Goal: Check status: Check status

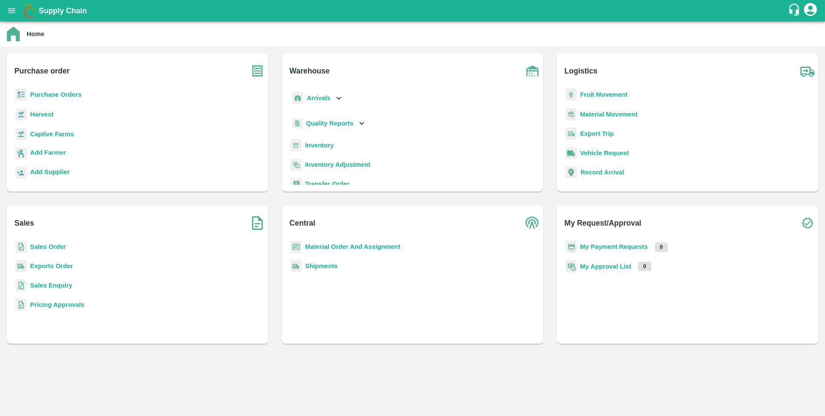
click at [47, 248] on b "Sales Order" at bounding box center [48, 246] width 36 height 7
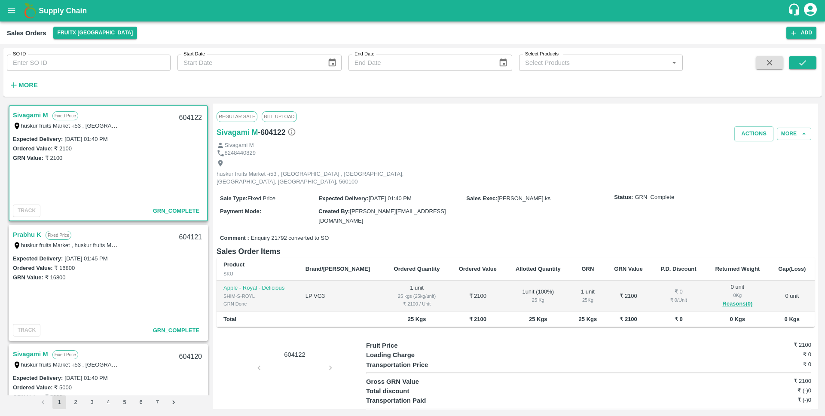
click at [38, 64] on input "SO ID" at bounding box center [89, 63] width 164 height 16
paste input "603922"
type input "603922"
click at [804, 58] on icon "submit" at bounding box center [802, 62] width 9 height 9
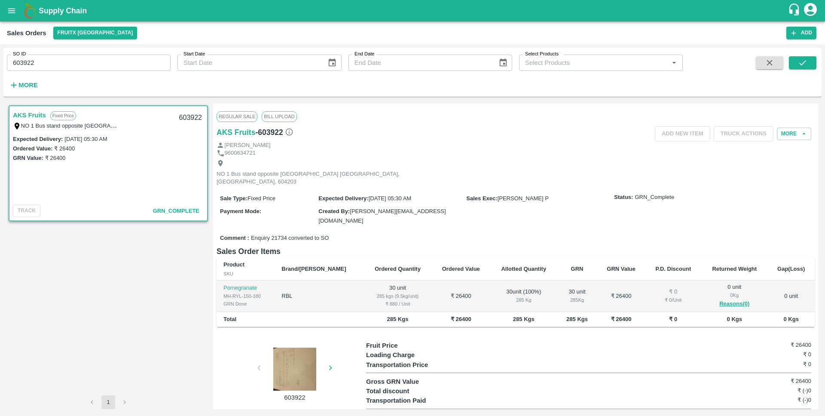
click at [37, 115] on link "AKS Fruits" at bounding box center [29, 115] width 33 height 11
click at [263, 355] on div at bounding box center [230, 369] width 64 height 43
click at [292, 348] on div at bounding box center [295, 369] width 64 height 43
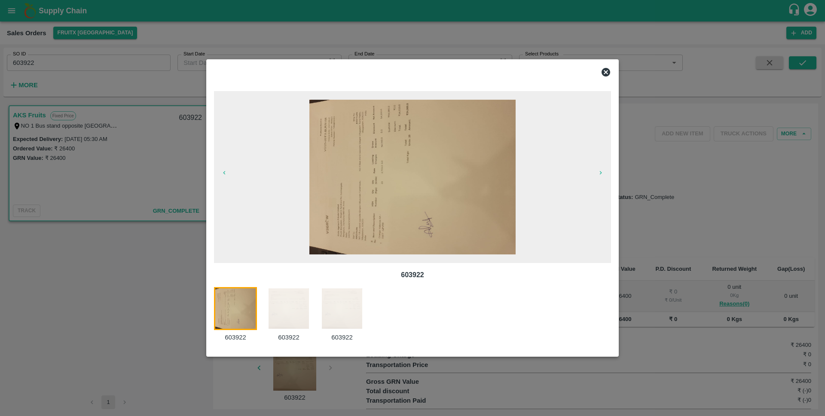
click at [289, 318] on img at bounding box center [288, 308] width 43 height 43
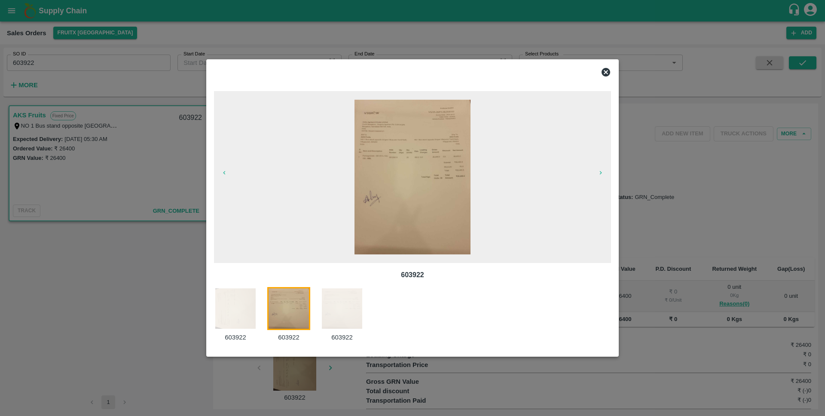
click at [342, 312] on img at bounding box center [342, 308] width 43 height 43
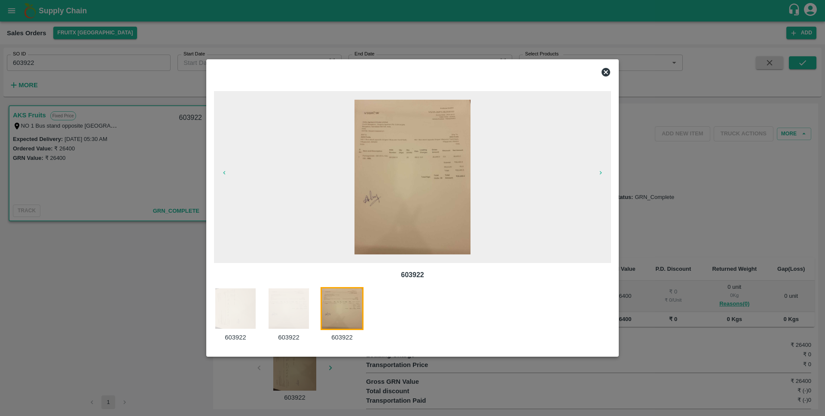
click at [300, 313] on img at bounding box center [288, 308] width 43 height 43
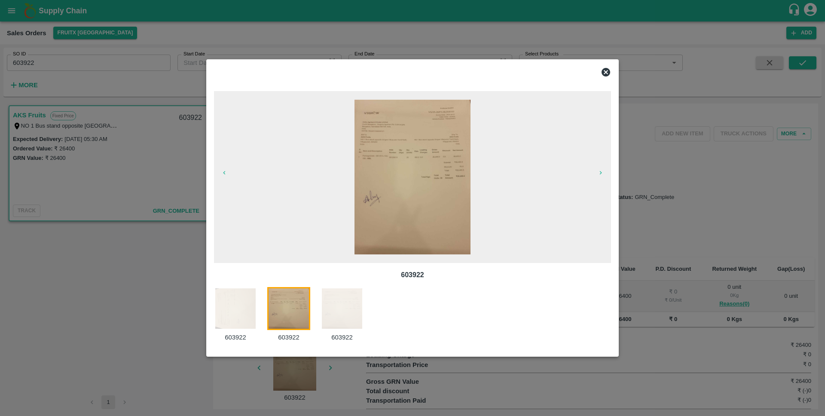
click at [239, 312] on img at bounding box center [235, 308] width 43 height 43
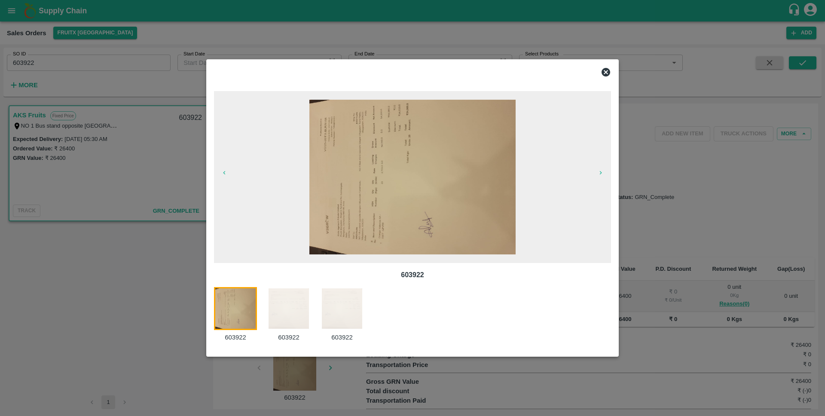
click at [288, 311] on img at bounding box center [288, 308] width 43 height 43
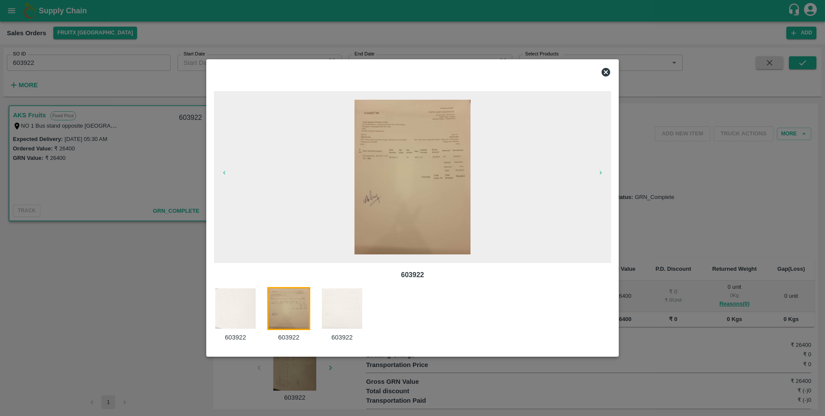
click at [432, 180] on img at bounding box center [413, 177] width 116 height 155
click at [323, 309] on img at bounding box center [342, 308] width 43 height 43
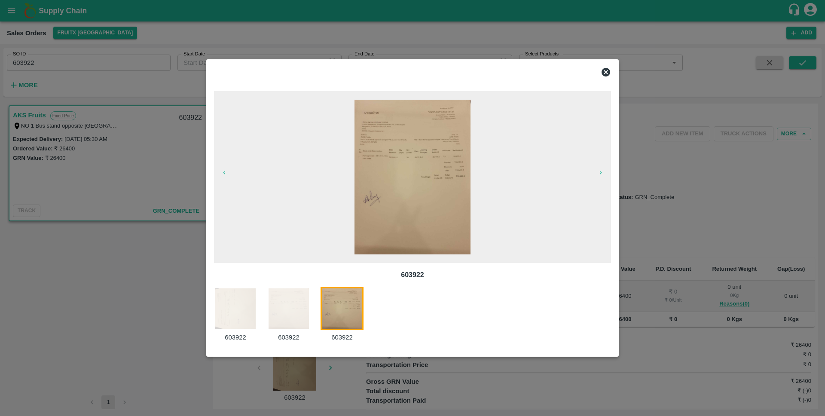
click at [334, 306] on img at bounding box center [342, 308] width 43 height 43
click at [336, 304] on img at bounding box center [342, 308] width 43 height 43
click at [427, 171] on img at bounding box center [413, 177] width 116 height 155
click at [608, 71] on icon at bounding box center [606, 72] width 9 height 9
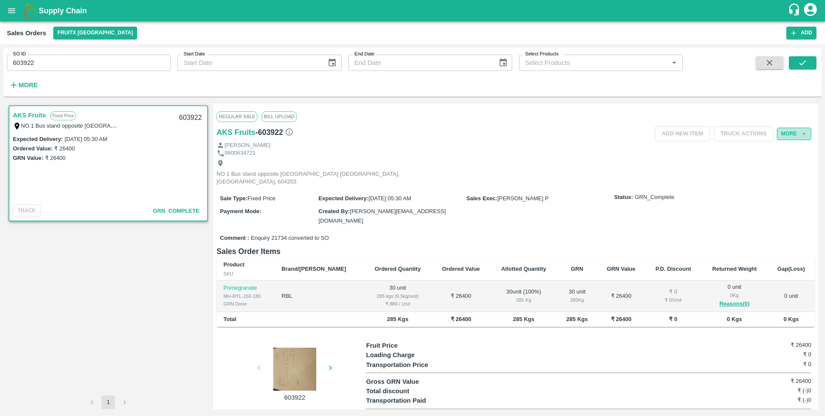
click at [802, 135] on icon "button" at bounding box center [804, 134] width 8 height 8
click at [790, 132] on button "More" at bounding box center [794, 134] width 34 height 12
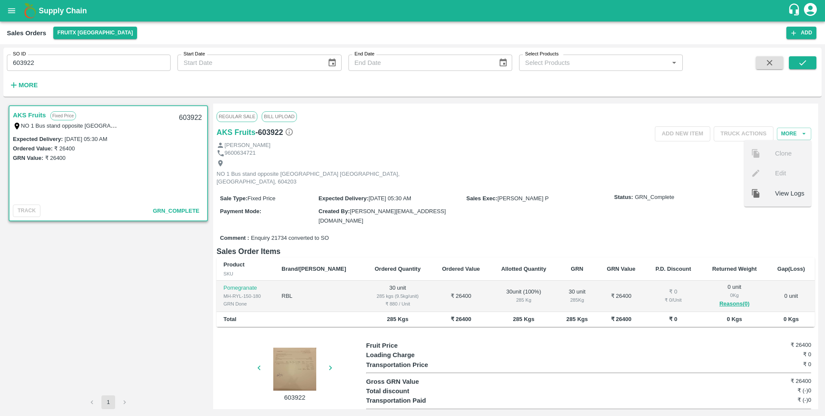
click at [638, 163] on div "NO 1 Bus stand opposite [GEOGRAPHIC_DATA] [GEOGRAPHIC_DATA], [GEOGRAPHIC_DATA],…" at bounding box center [516, 172] width 598 height 31
click at [259, 363] on icon "button" at bounding box center [258, 367] width 9 height 9
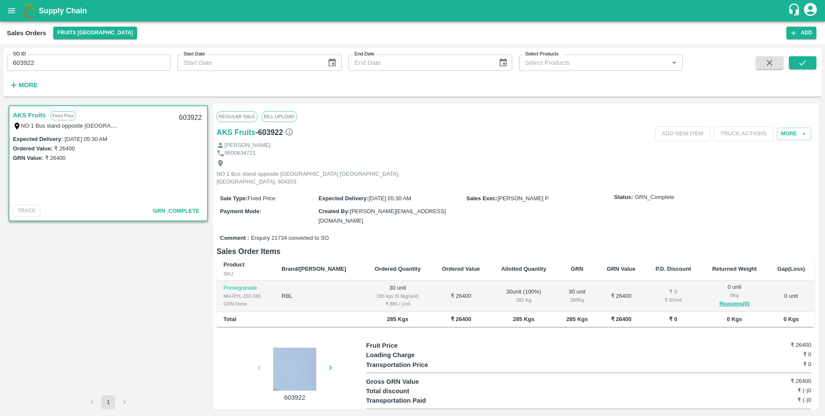
click at [259, 352] on div "603922" at bounding box center [292, 371] width 150 height 61
click at [306, 312] on td at bounding box center [319, 319] width 89 height 15
click at [263, 354] on div at bounding box center [230, 369] width 64 height 43
click at [260, 352] on div "603922" at bounding box center [292, 371] width 150 height 61
click at [296, 132] on div "AKS Fruits - 603922" at bounding box center [316, 132] width 199 height 12
